Goal: Navigation & Orientation: Find specific page/section

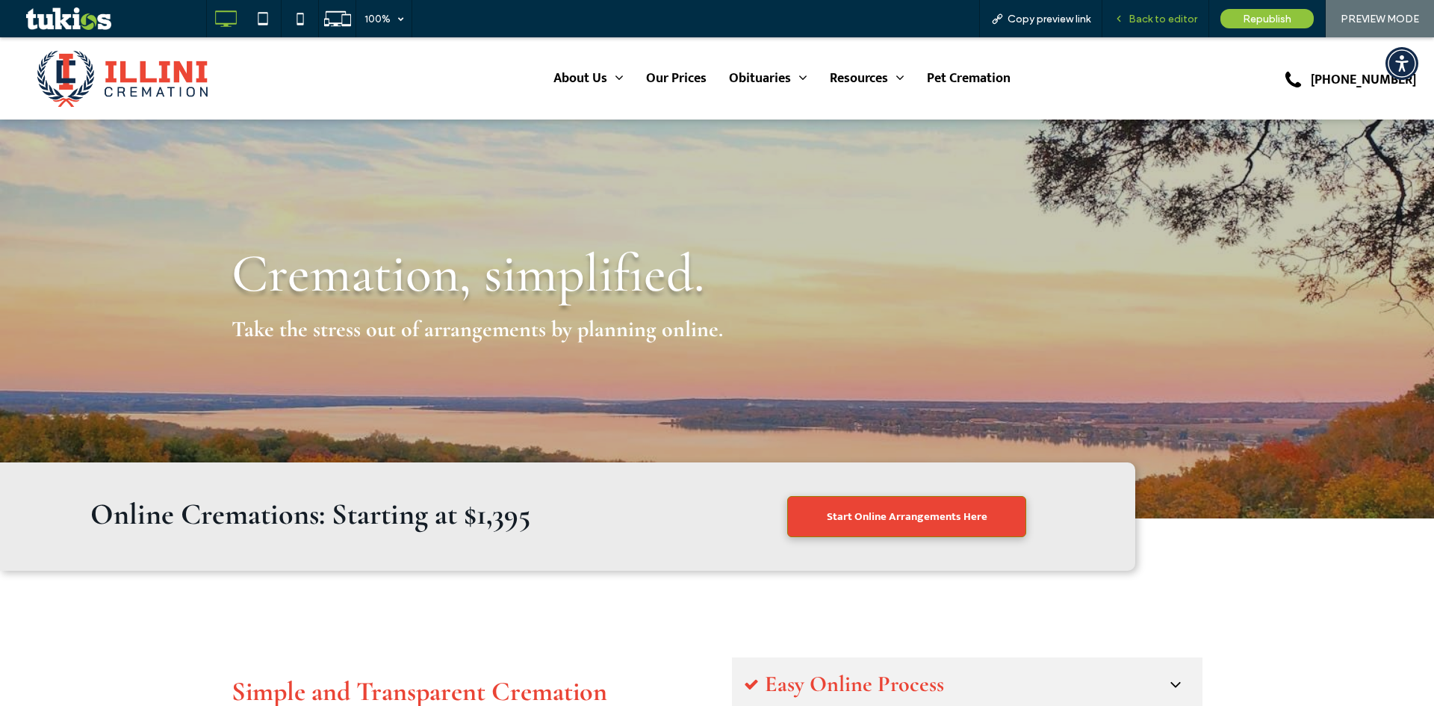
click at [1179, 26] on div "Back to editor" at bounding box center [1156, 18] width 107 height 37
click at [1162, 13] on span "Back to editor" at bounding box center [1163, 19] width 69 height 13
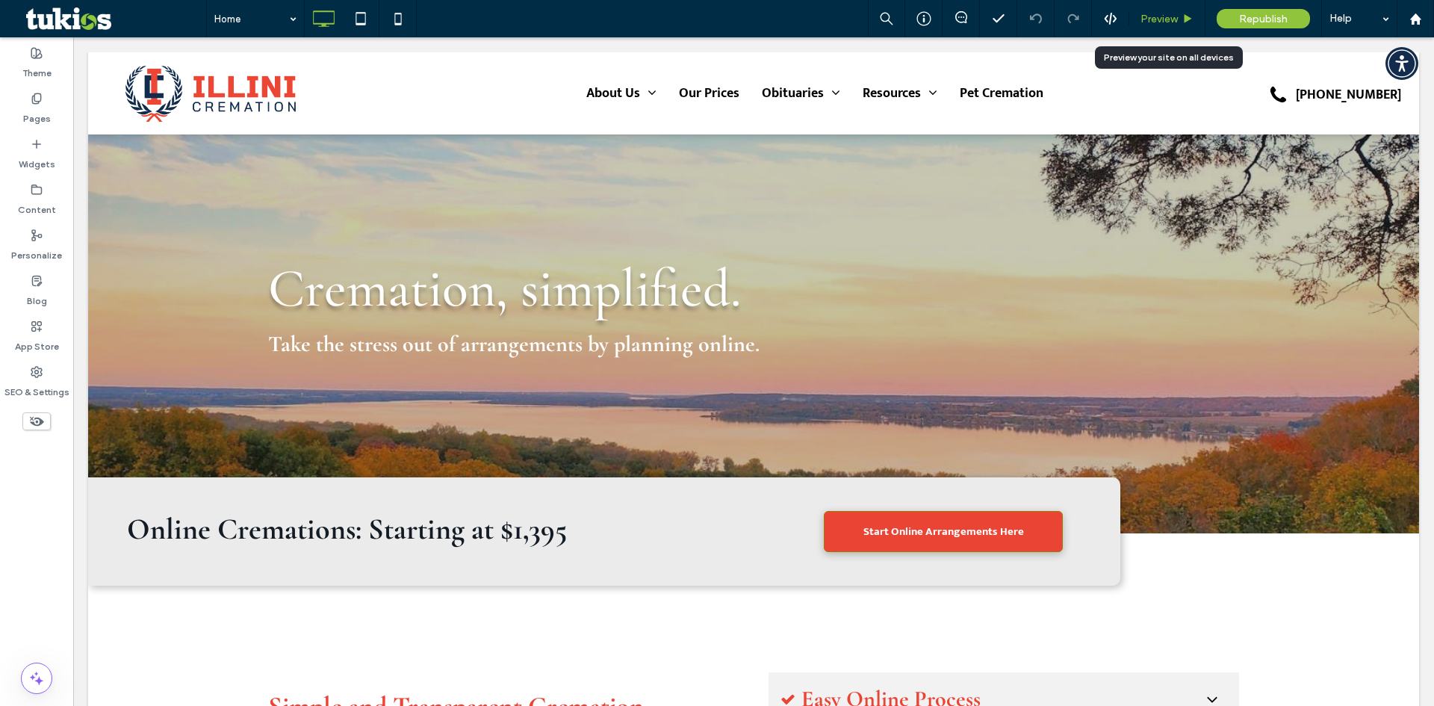
click at [1162, 18] on span "Preview" at bounding box center [1159, 19] width 37 height 13
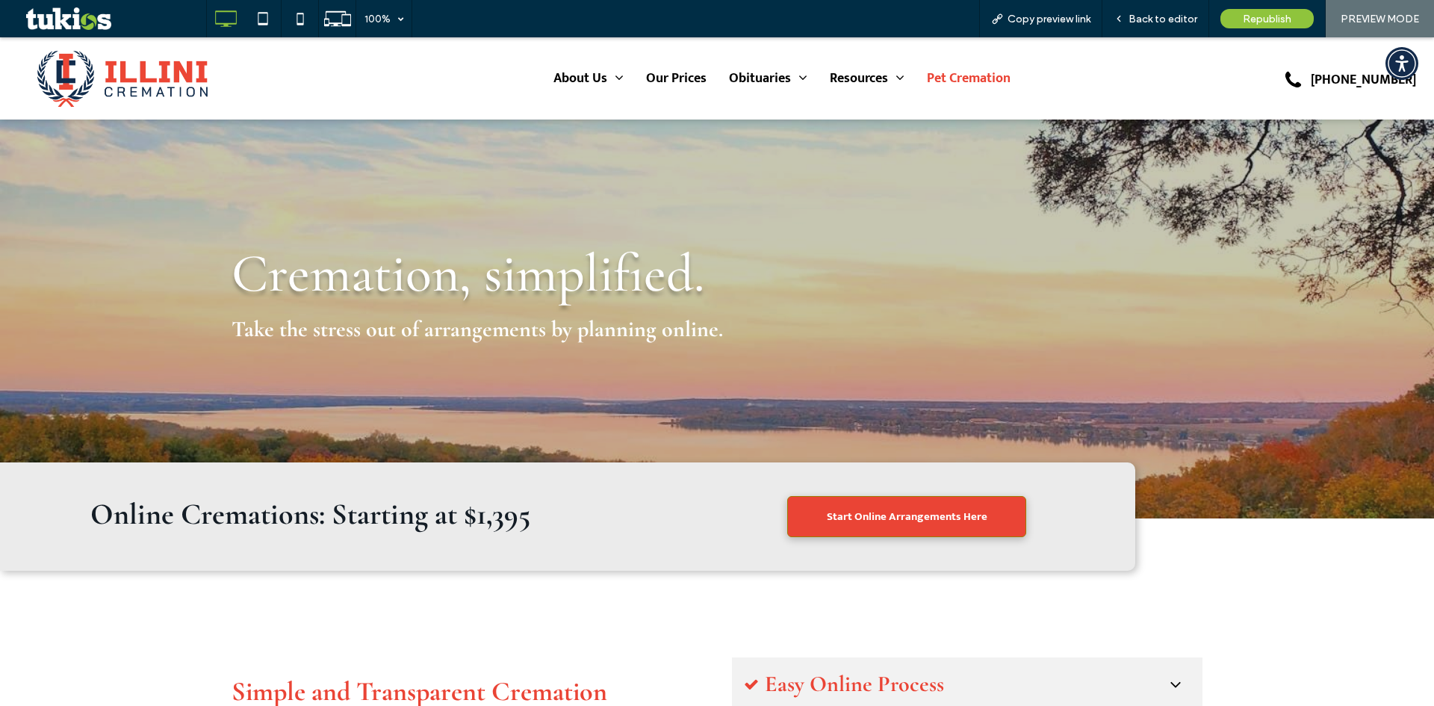
click at [989, 76] on span "Pet Cremation" at bounding box center [969, 78] width 84 height 22
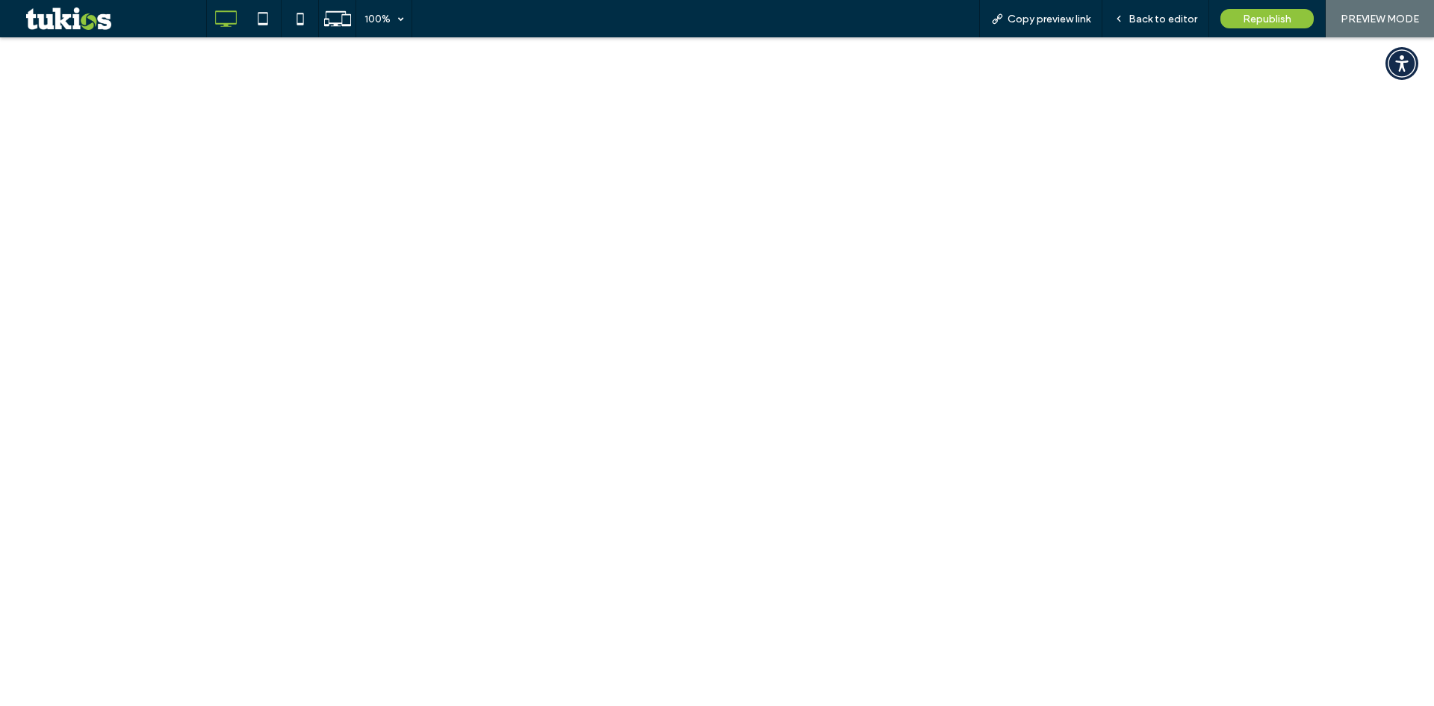
scroll to position [672, 0]
